Goal: Task Accomplishment & Management: Manage account settings

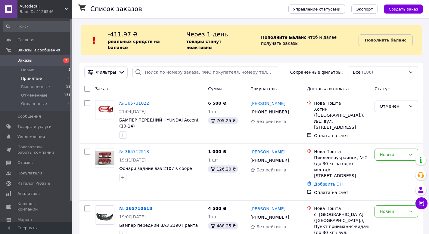
click at [32, 81] on span "Принятые" at bounding box center [31, 78] width 21 height 5
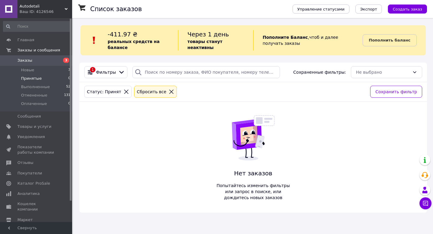
click at [140, 91] on div "Сбросить все" at bounding box center [152, 91] width 32 height 7
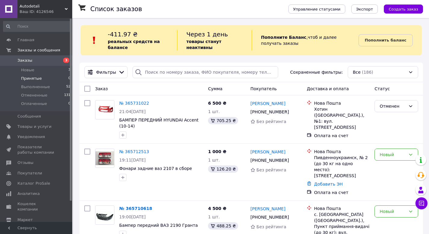
click at [30, 72] on span "Новые" at bounding box center [27, 69] width 13 height 5
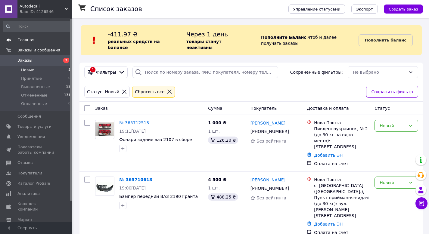
click at [28, 42] on span "Главная" at bounding box center [25, 39] width 17 height 5
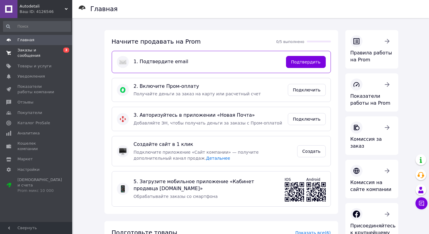
click at [27, 50] on span "Заказы и сообщения" at bounding box center [36, 53] width 38 height 11
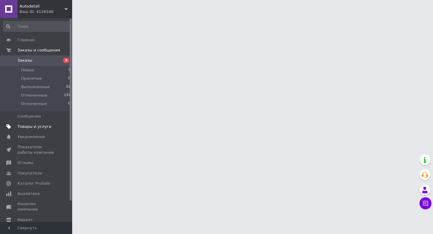
click at [36, 125] on span "Товары и услуги" at bounding box center [34, 126] width 34 height 5
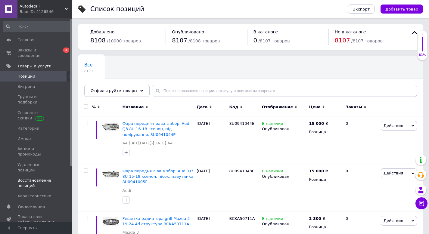
click at [38, 178] on span "Восстановление позиций" at bounding box center [36, 183] width 38 height 11
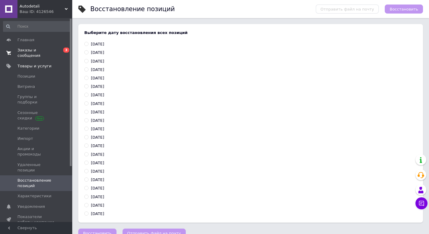
click at [28, 53] on span "Заказы и сообщения" at bounding box center [36, 53] width 38 height 11
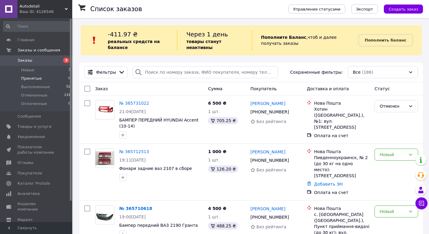
click at [37, 81] on li "Принятые 0" at bounding box center [37, 78] width 74 height 8
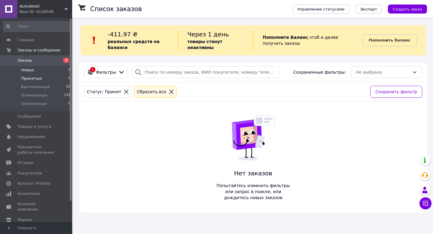
click at [34, 72] on li "Новые 3" at bounding box center [37, 70] width 74 height 8
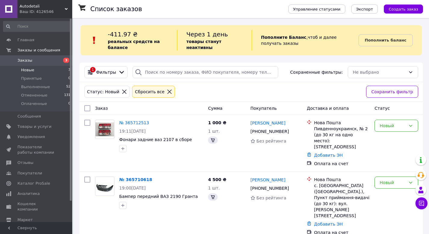
click at [160, 94] on div "Сбросить все" at bounding box center [150, 91] width 32 height 7
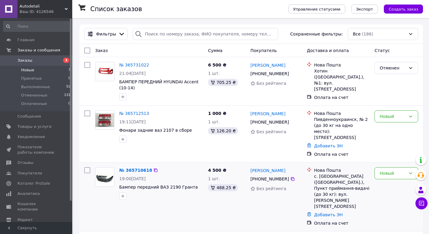
scroll to position [68, 0]
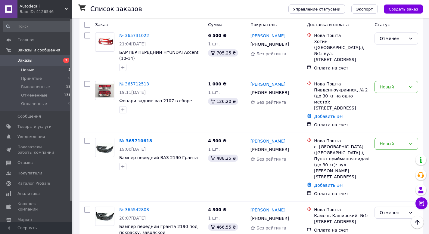
click at [31, 71] on span "Новые" at bounding box center [27, 69] width 13 height 5
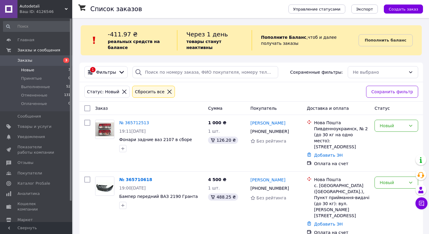
click at [155, 91] on div "Сбросить все" at bounding box center [150, 91] width 32 height 7
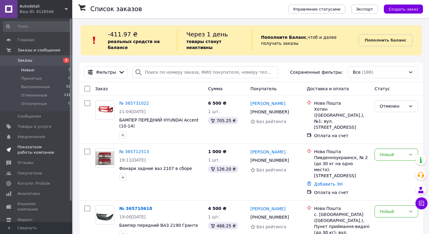
click at [44, 150] on span "Показатели работы компании" at bounding box center [36, 149] width 38 height 11
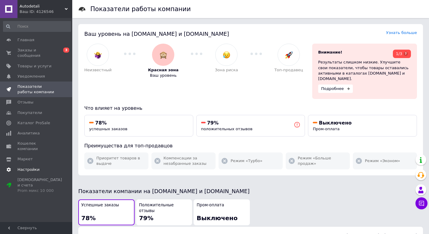
click at [39, 167] on span "Настройки" at bounding box center [36, 169] width 38 height 5
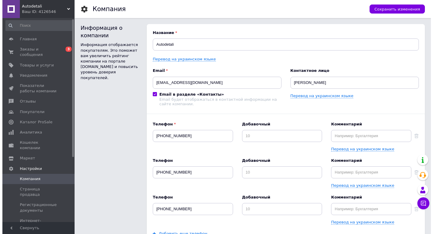
scroll to position [1, 0]
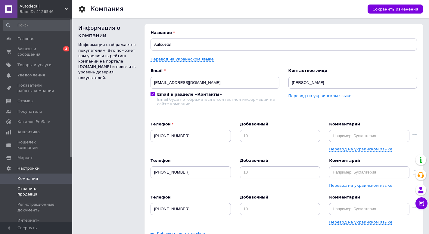
click at [44, 186] on span "Страница продавца" at bounding box center [36, 191] width 38 height 11
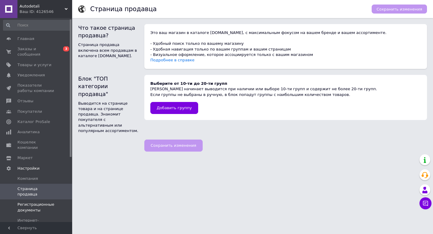
click at [46, 202] on span "Регистрационные документы" at bounding box center [36, 207] width 38 height 11
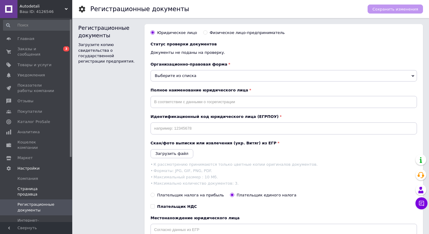
click at [45, 186] on link "Страница продавца" at bounding box center [37, 192] width 74 height 16
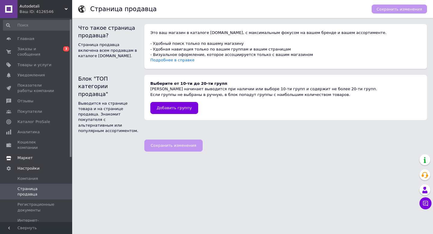
click at [29, 155] on span "Маркет" at bounding box center [24, 157] width 15 height 5
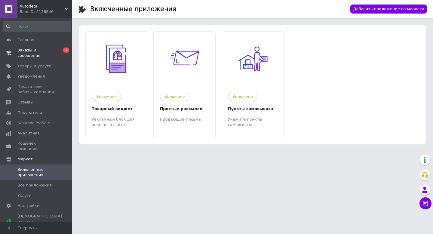
click at [33, 51] on span "Заказы и сообщения" at bounding box center [36, 53] width 38 height 11
